Goal: Information Seeking & Learning: Learn about a topic

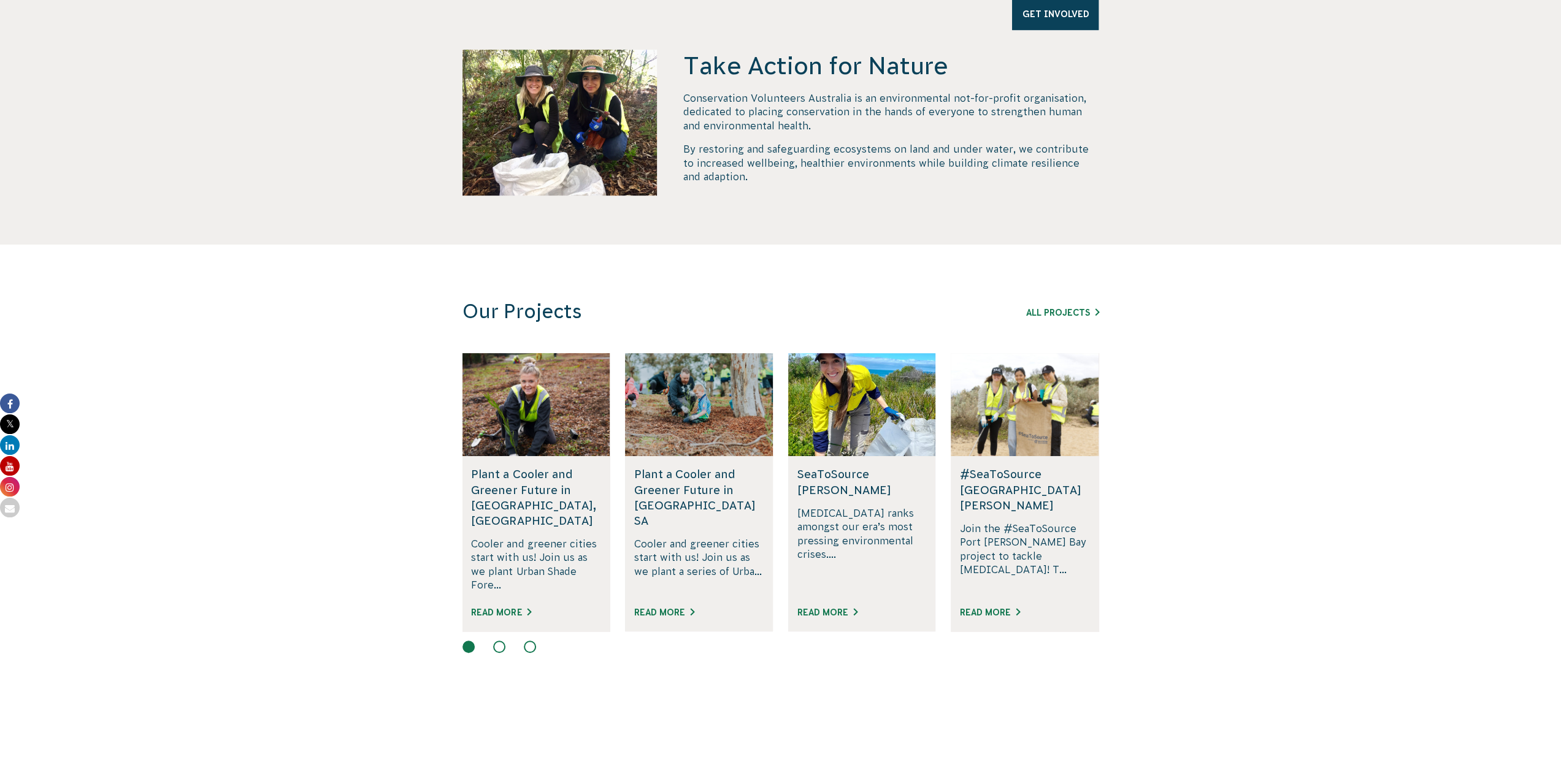
scroll to position [491, 0]
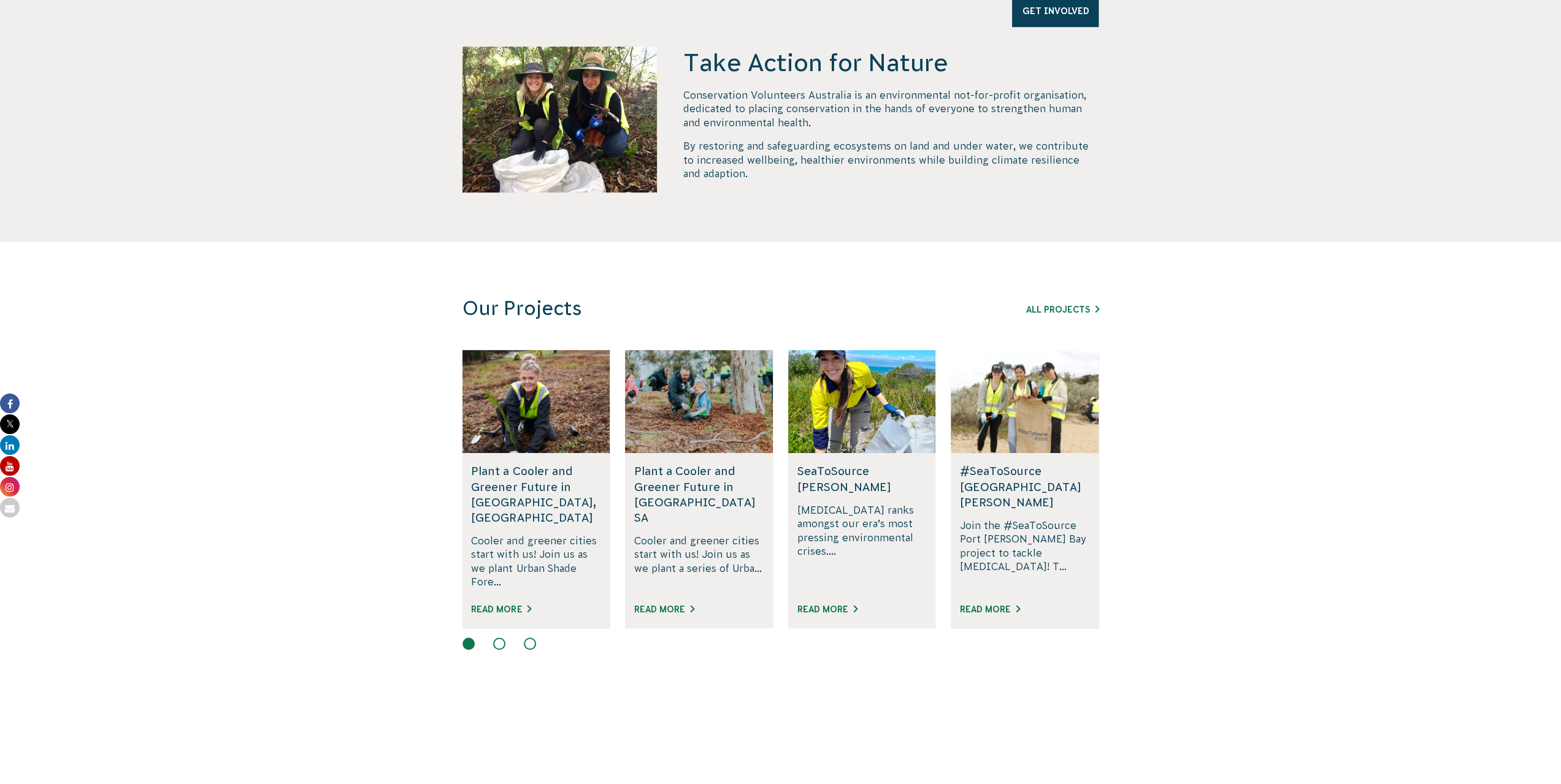
click at [334, 538] on section "Our Projects All Projects Rewilding Fifth Creek, SA Join us in rewilding Fifth …" at bounding box center [780, 477] width 1561 height 471
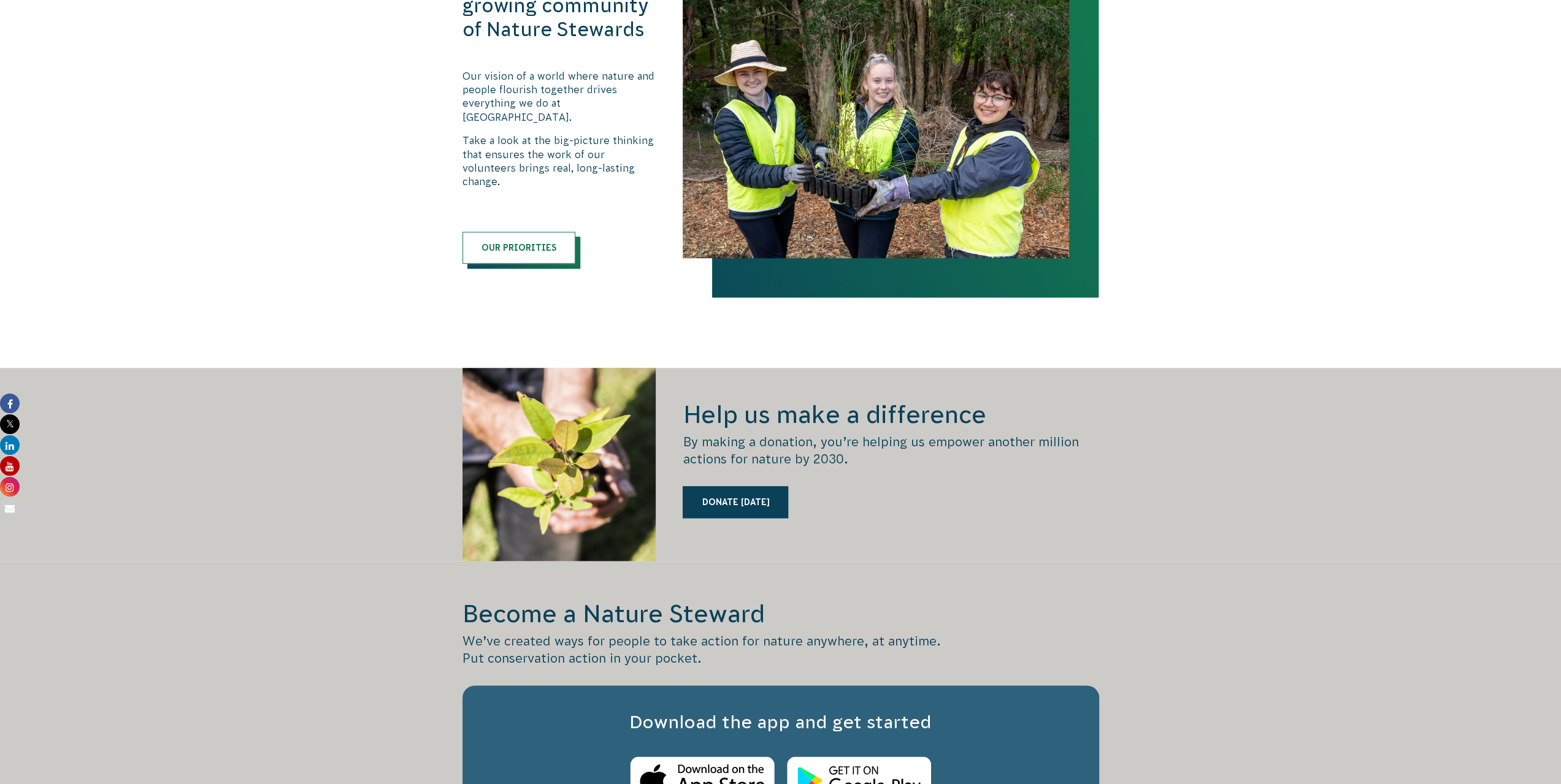
scroll to position [1717, 0]
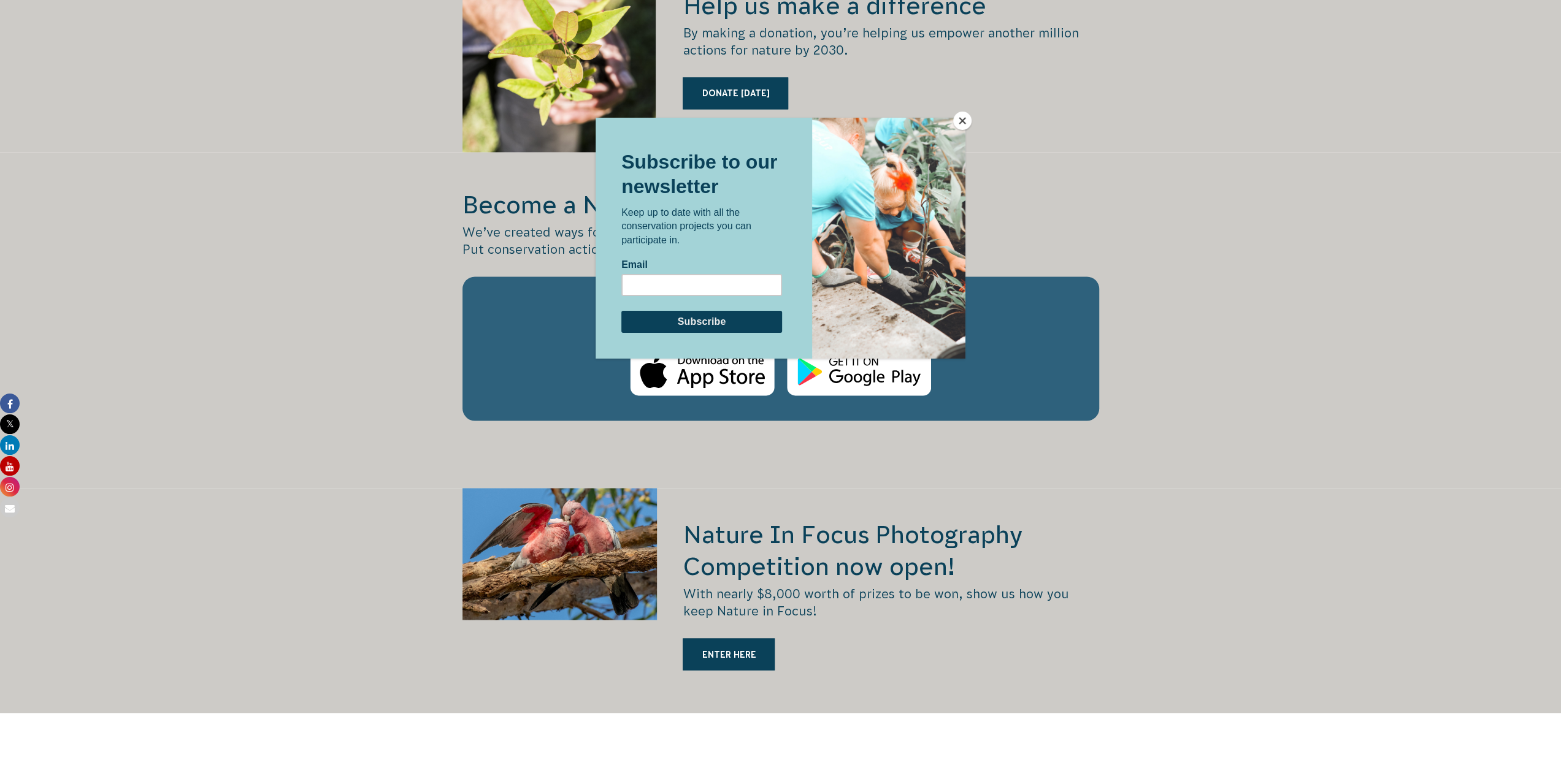
click at [954, 115] on div at bounding box center [780, 392] width 1561 height 784
click at [959, 117] on button "Close" at bounding box center [962, 121] width 19 height 19
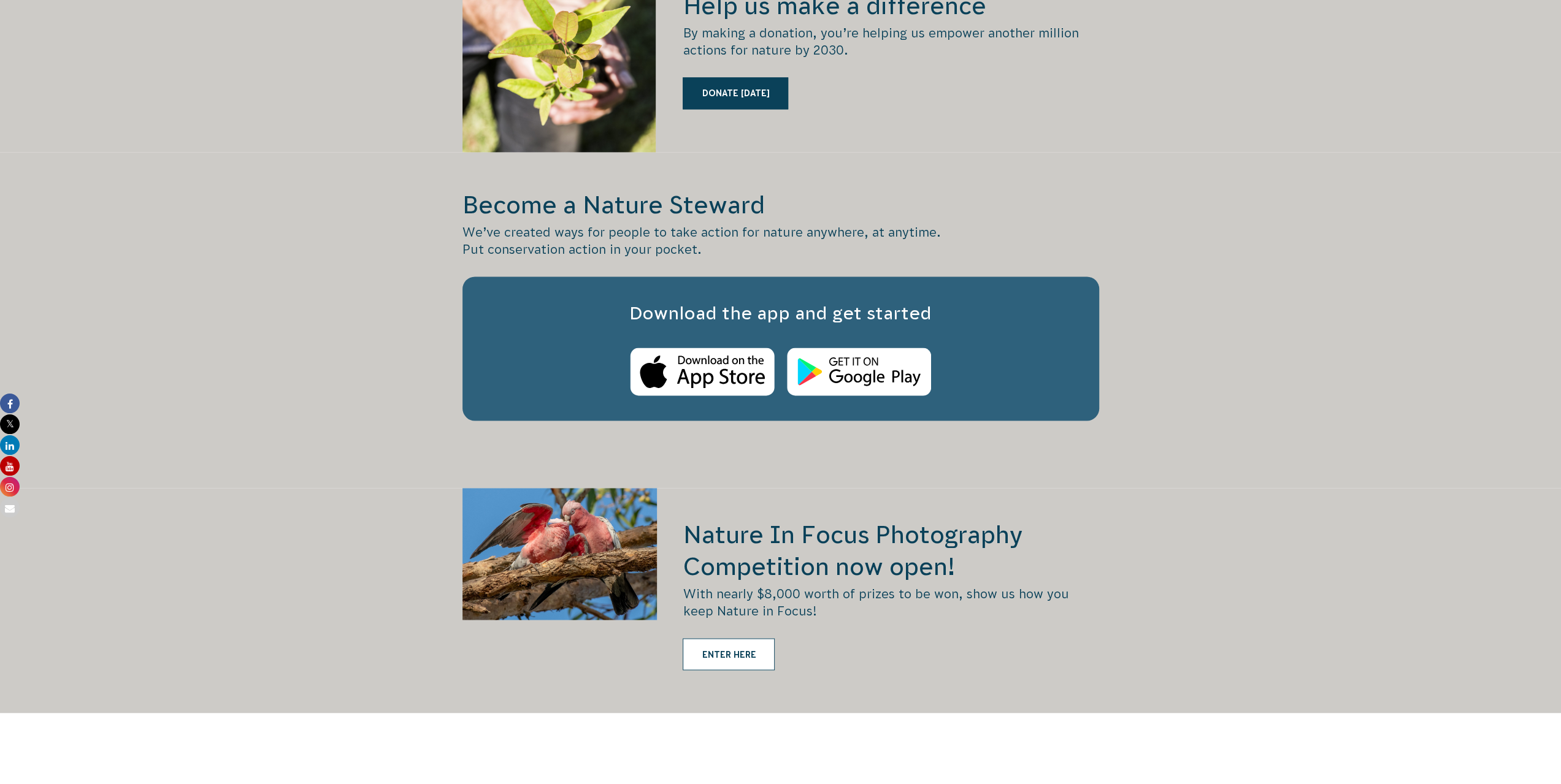
click at [733, 638] on link "ENTER HERE" at bounding box center [729, 654] width 92 height 32
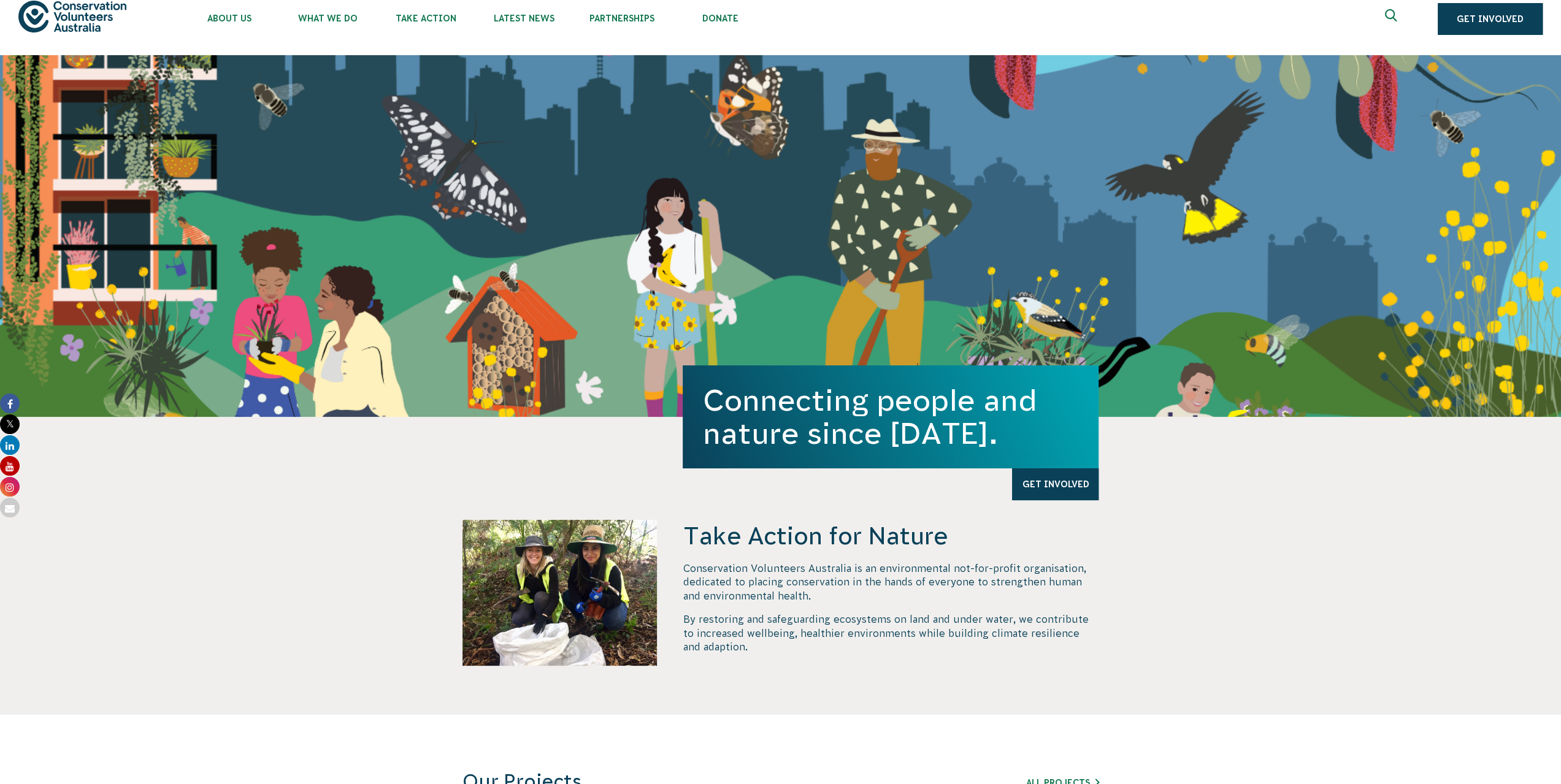
scroll to position [0, 0]
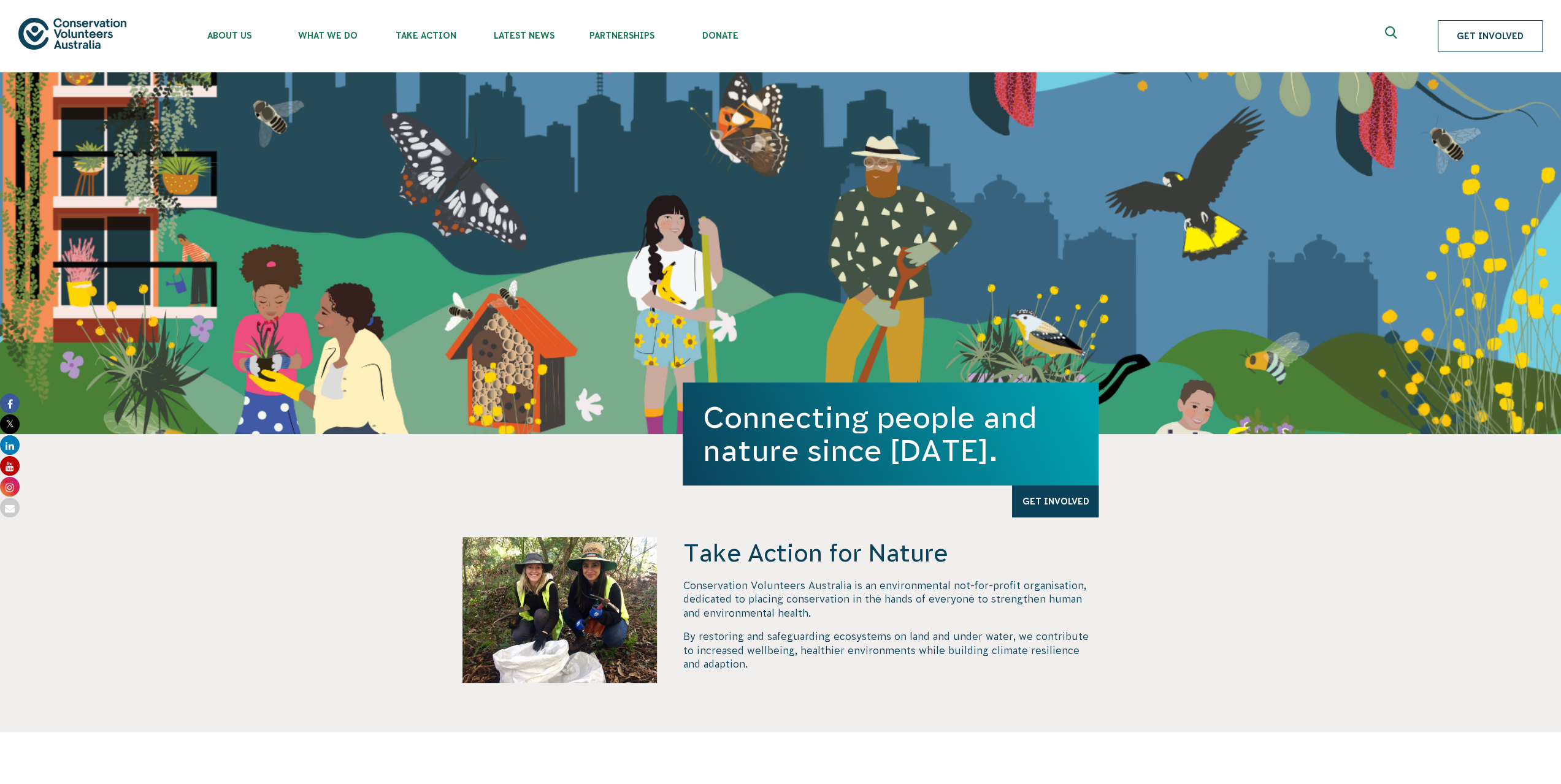
click at [1496, 37] on link "Get Involved" at bounding box center [1490, 36] width 105 height 32
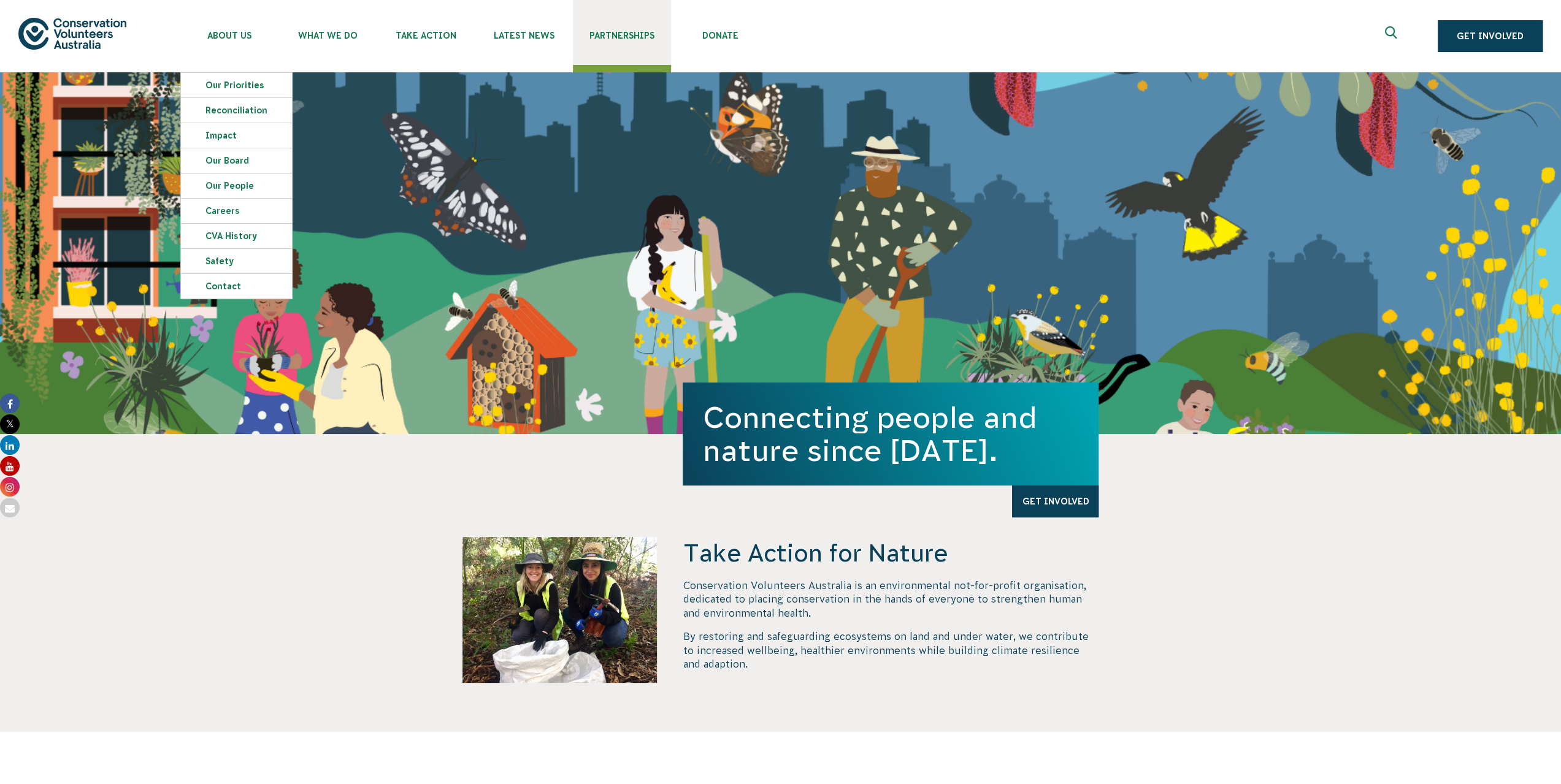
click at [596, 30] on link "Partnerships" at bounding box center [622, 32] width 98 height 65
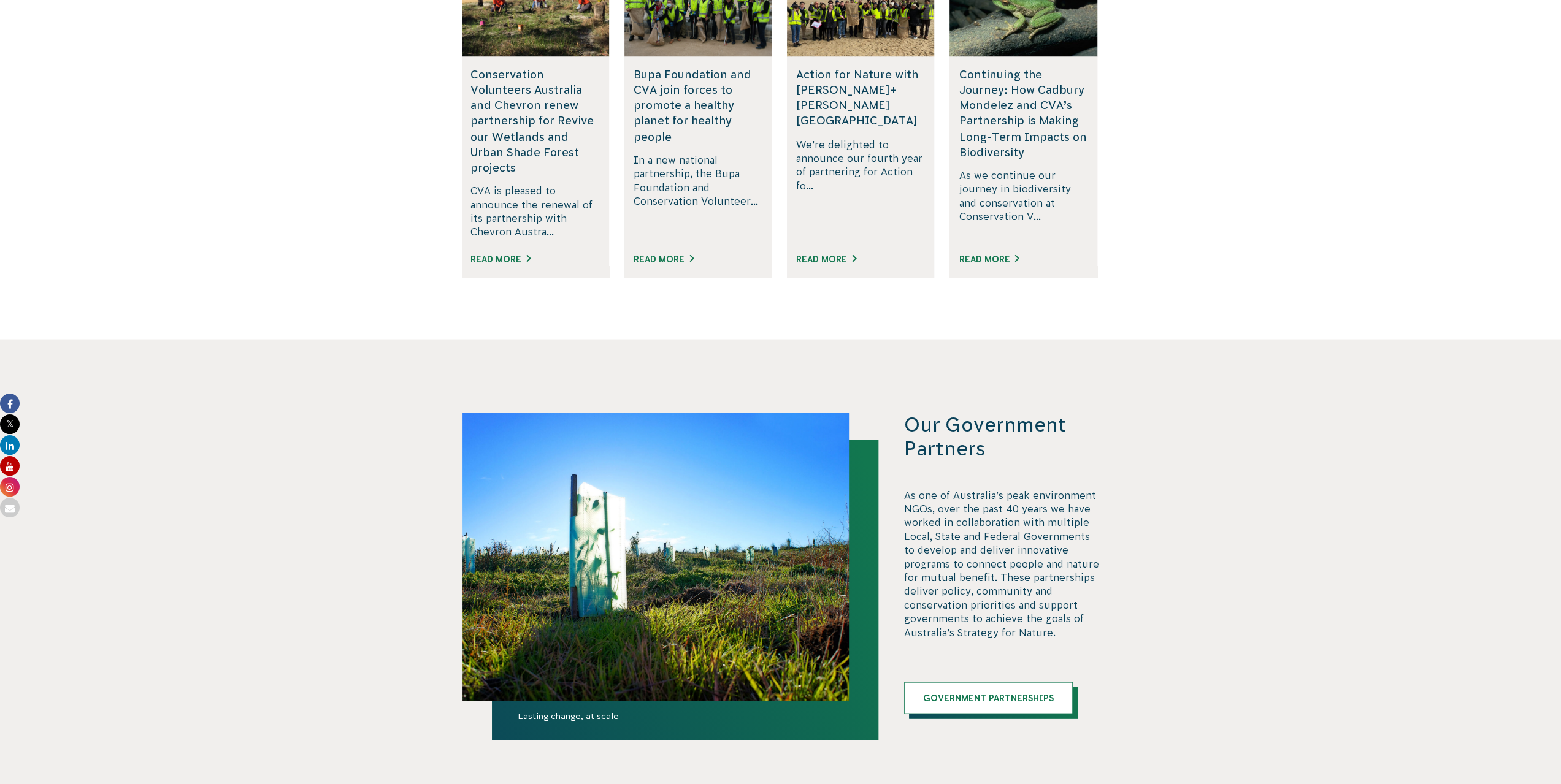
scroll to position [2534, 0]
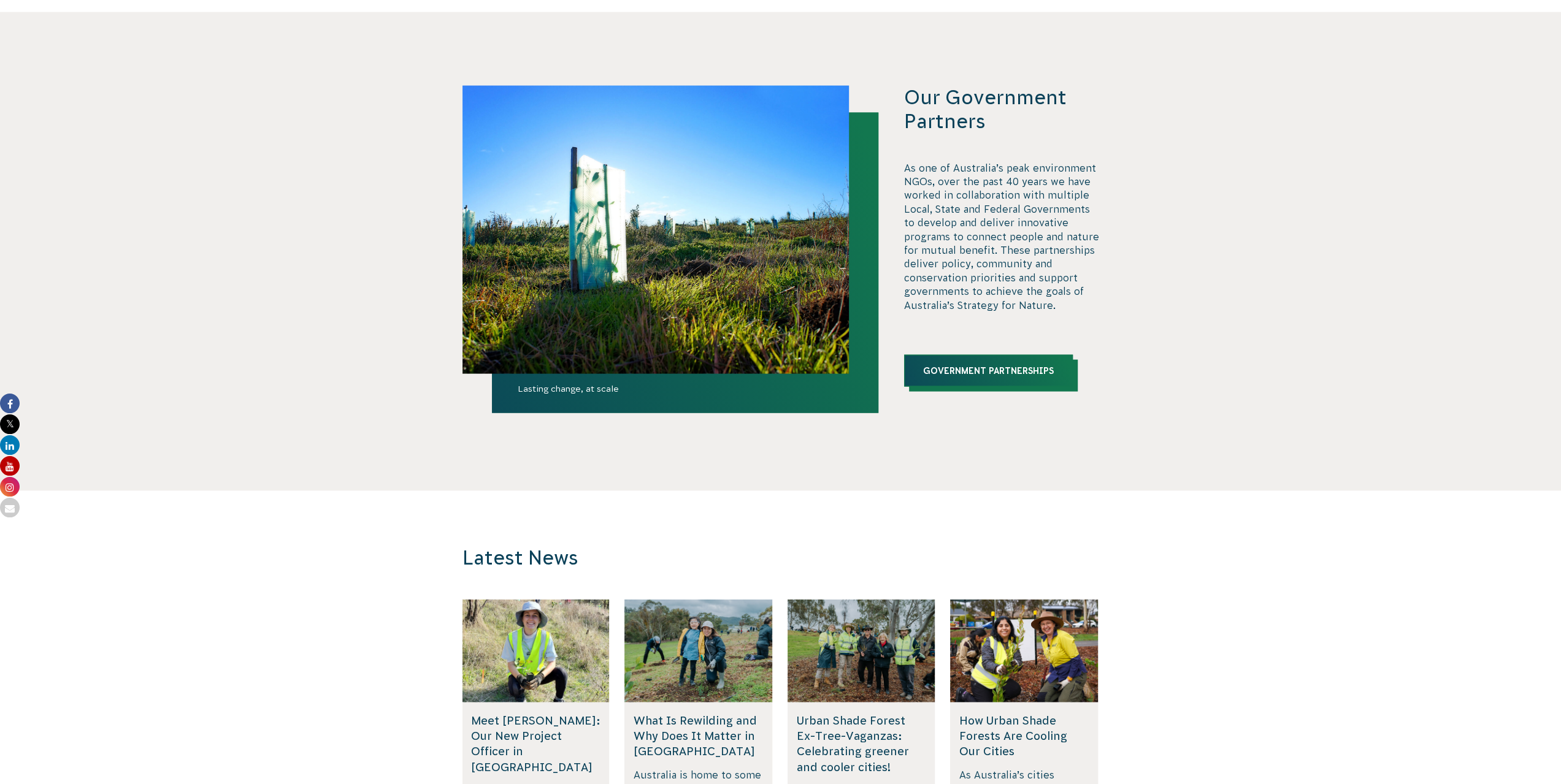
click at [1009, 361] on link "Government Partnerships" at bounding box center [989, 371] width 169 height 32
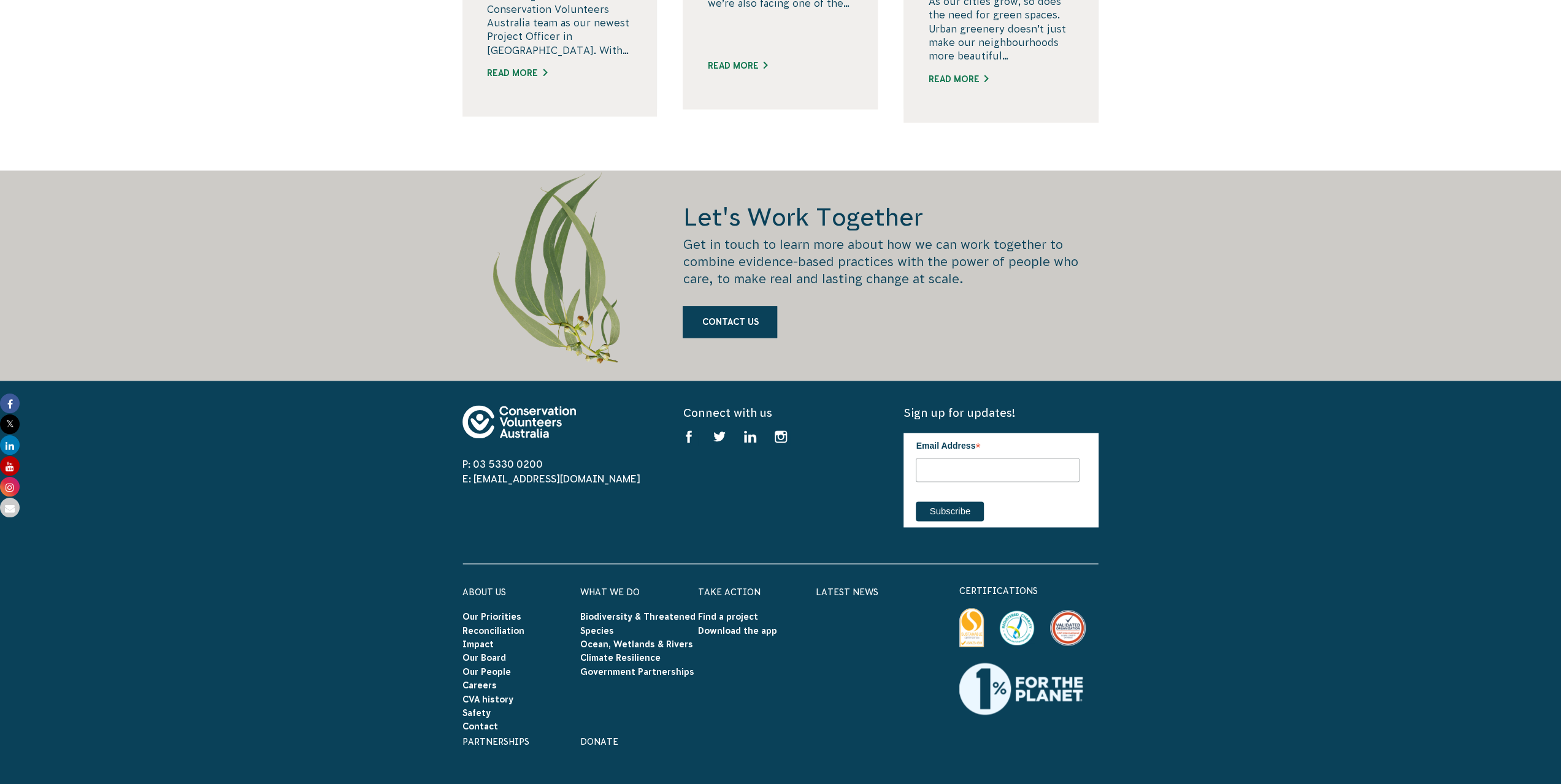
scroll to position [6331, 0]
